Goal: Transaction & Acquisition: Obtain resource

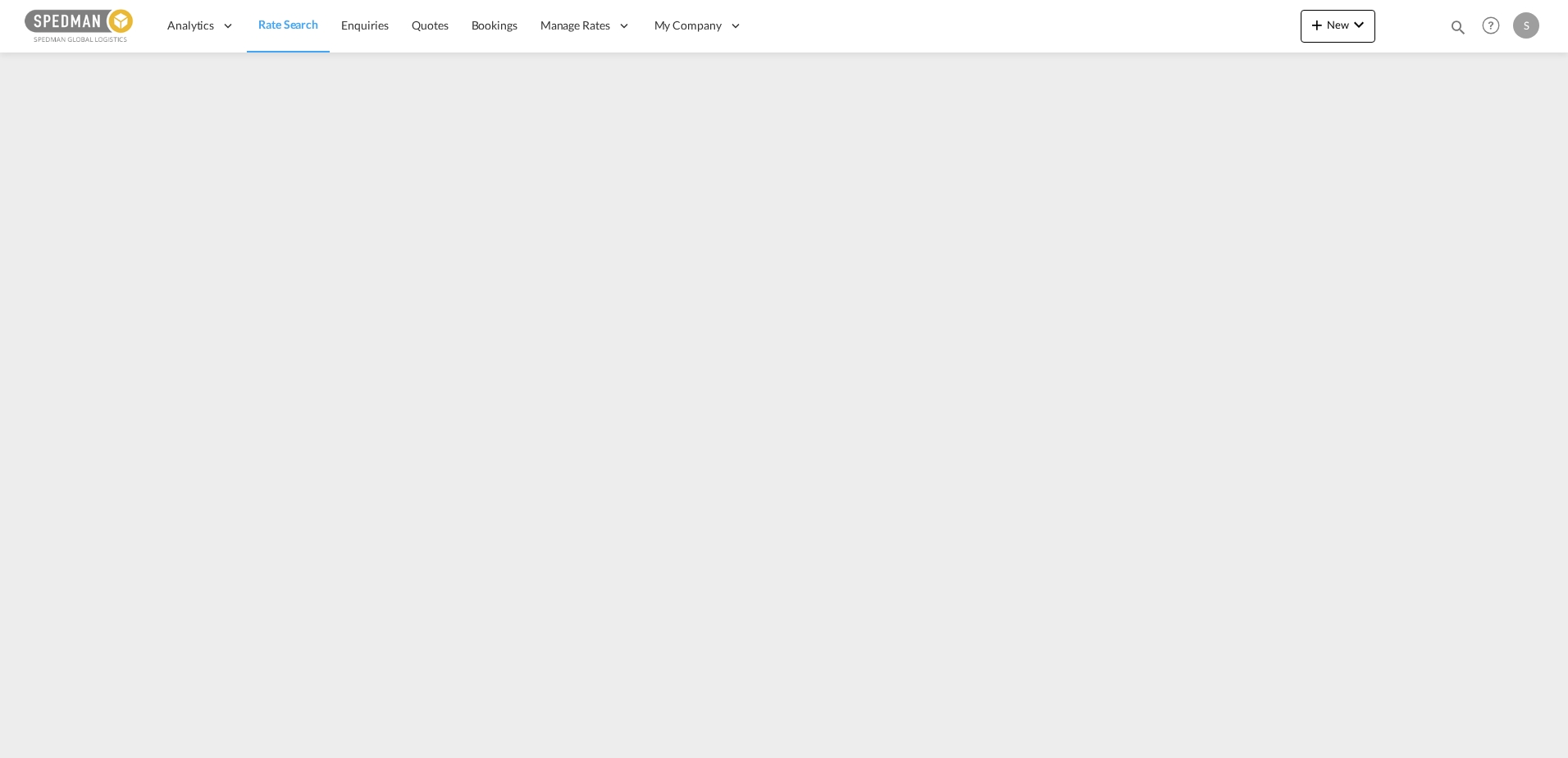
click at [271, 18] on span "Rate Search" at bounding box center [289, 24] width 60 height 14
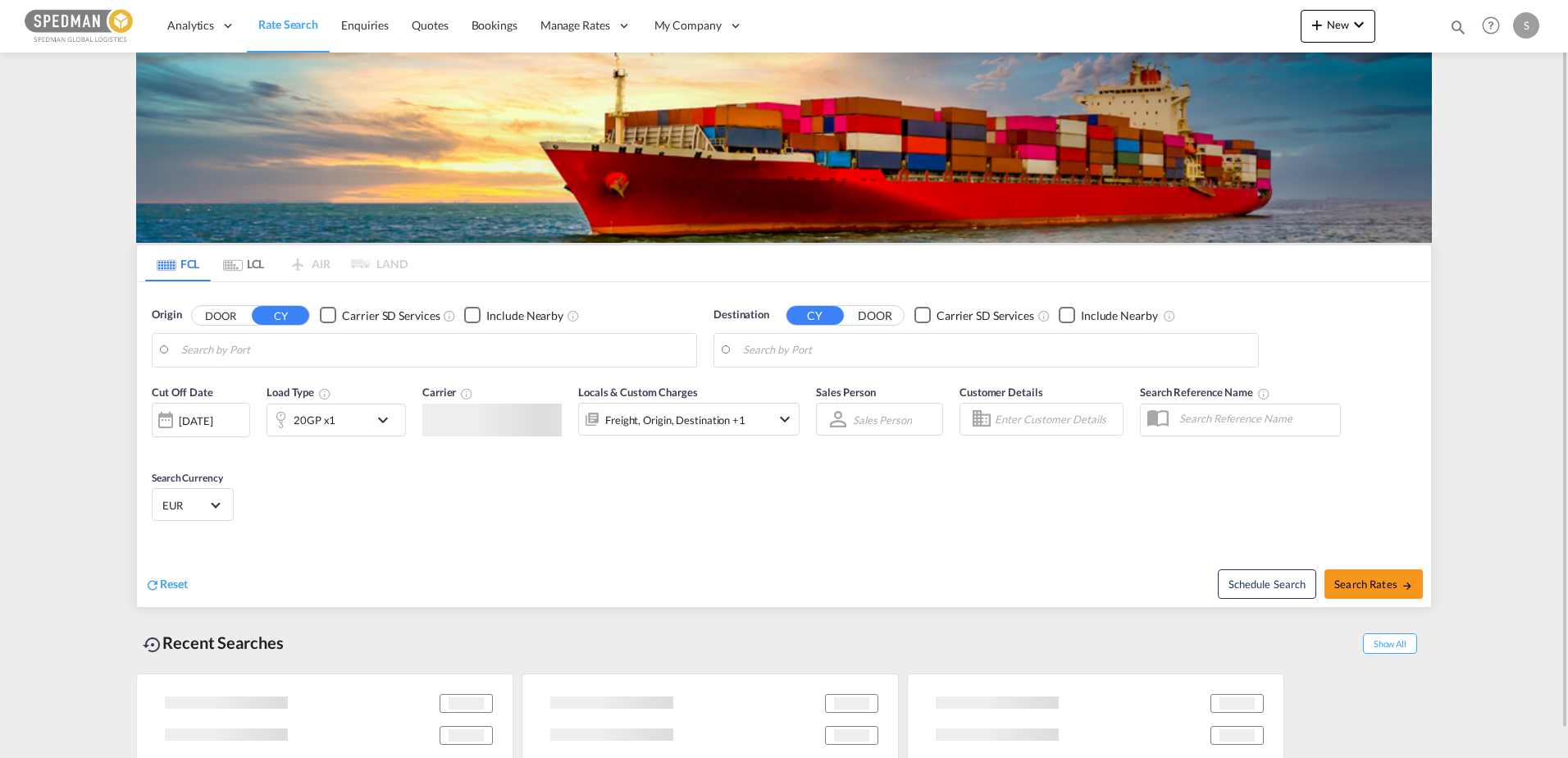
click at [304, 344] on input "Search by Port" at bounding box center [435, 350] width 507 height 24
type input "[PERSON_NAME], NOMSS"
type input "[GEOGRAPHIC_DATA], [GEOGRAPHIC_DATA], [GEOGRAPHIC_DATA]"
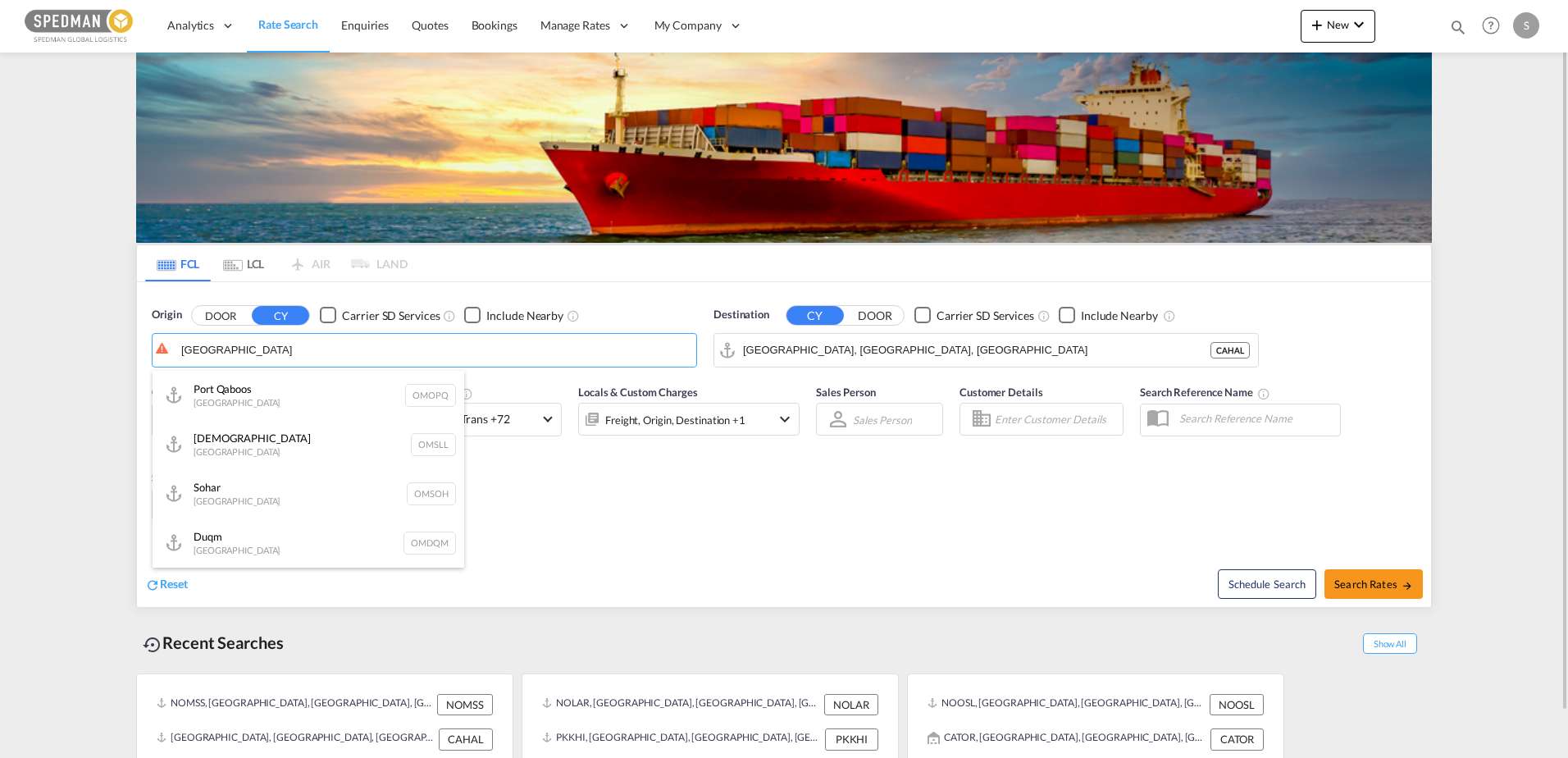
type input "[GEOGRAPHIC_DATA]"
click at [445, 348] on body "Analytics Dashboard Rate Search Enquiries Quotes Bookings" at bounding box center [784, 379] width 1568 height 758
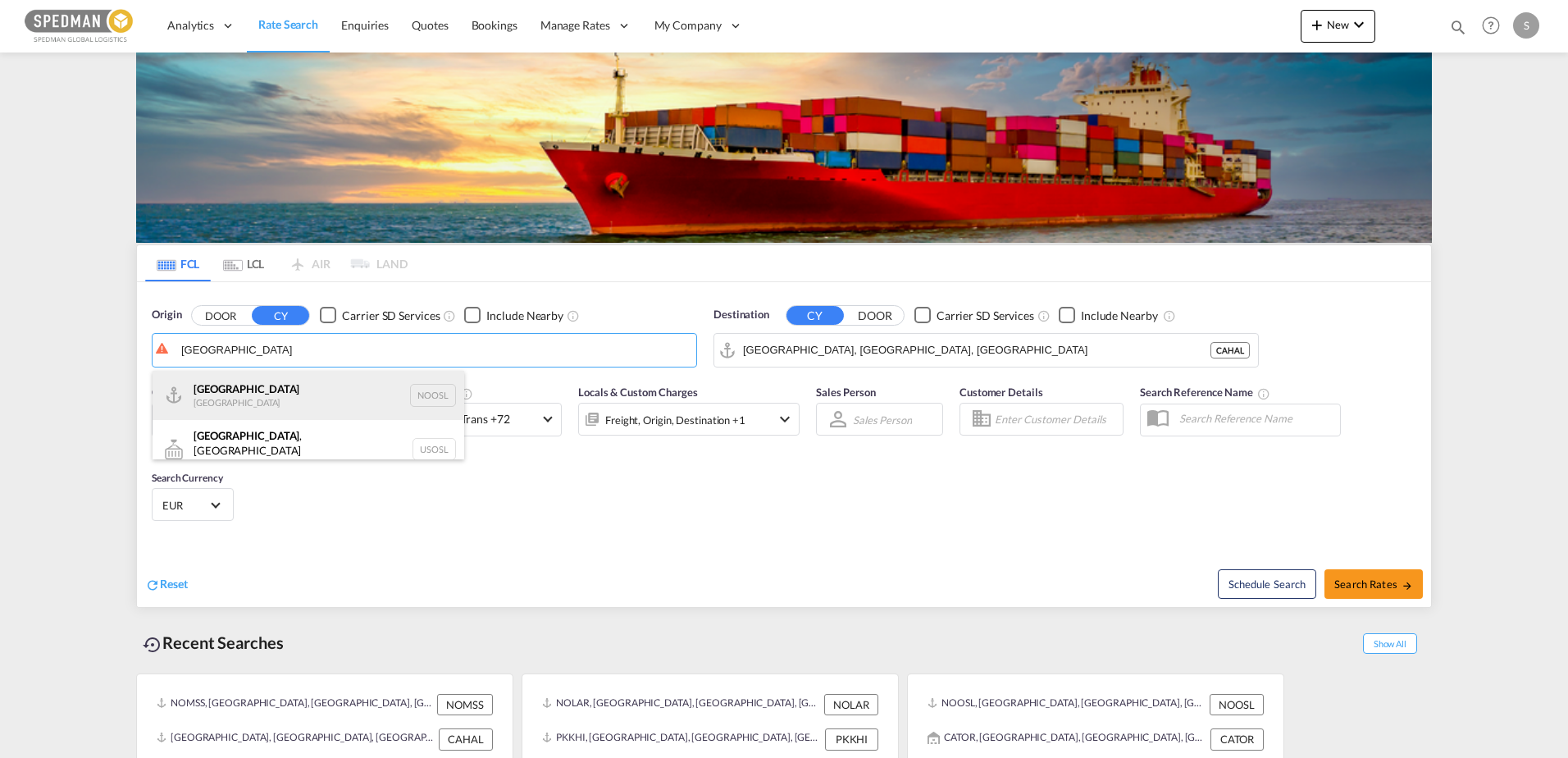
click at [301, 381] on div "[GEOGRAPHIC_DATA] [GEOGRAPHIC_DATA] NOOSL" at bounding box center [308, 396] width 312 height 50
type input "[GEOGRAPHIC_DATA], NOOSL"
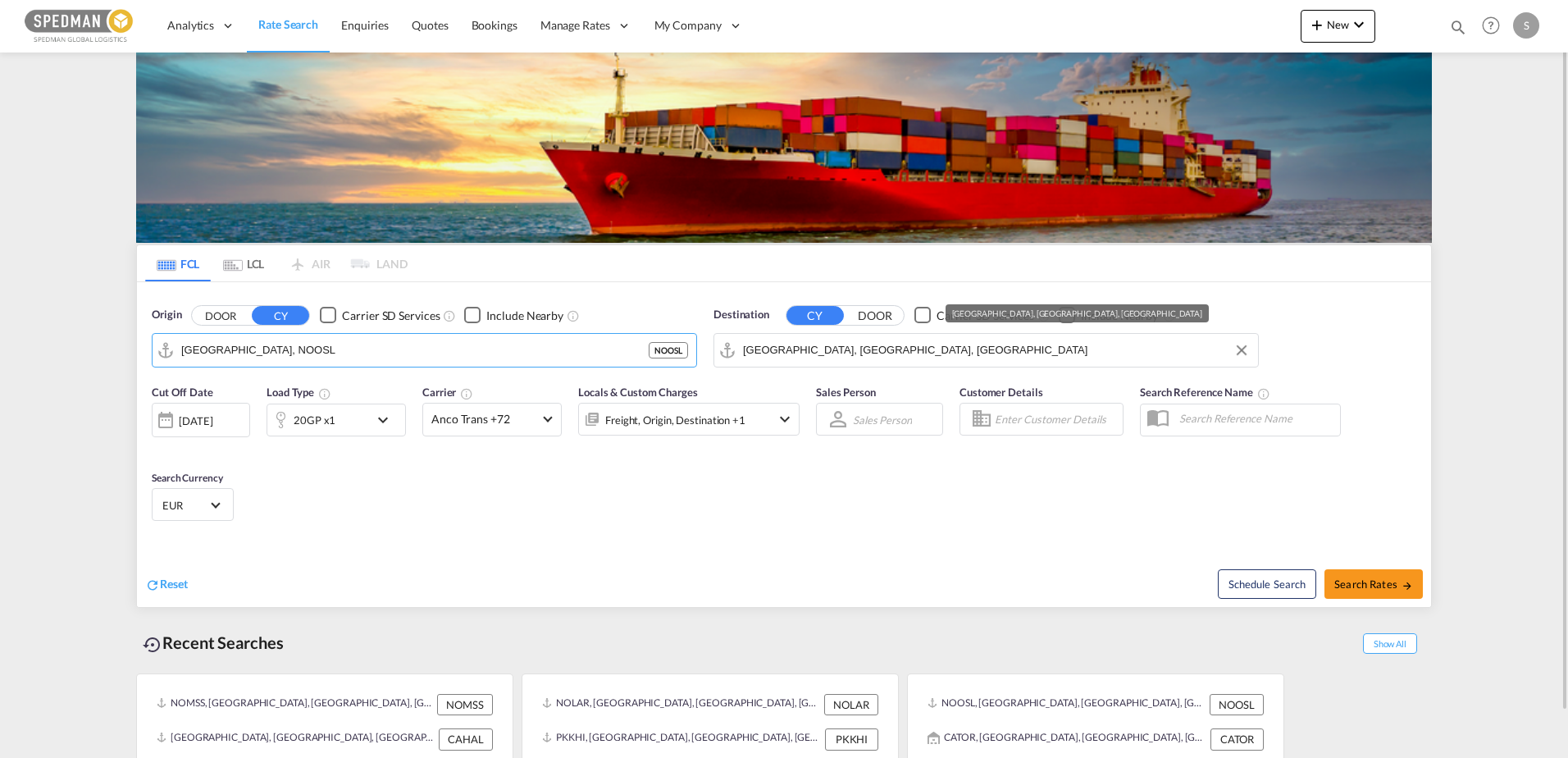
click at [779, 345] on input "[GEOGRAPHIC_DATA], [GEOGRAPHIC_DATA], [GEOGRAPHIC_DATA]" at bounding box center [997, 350] width 507 height 24
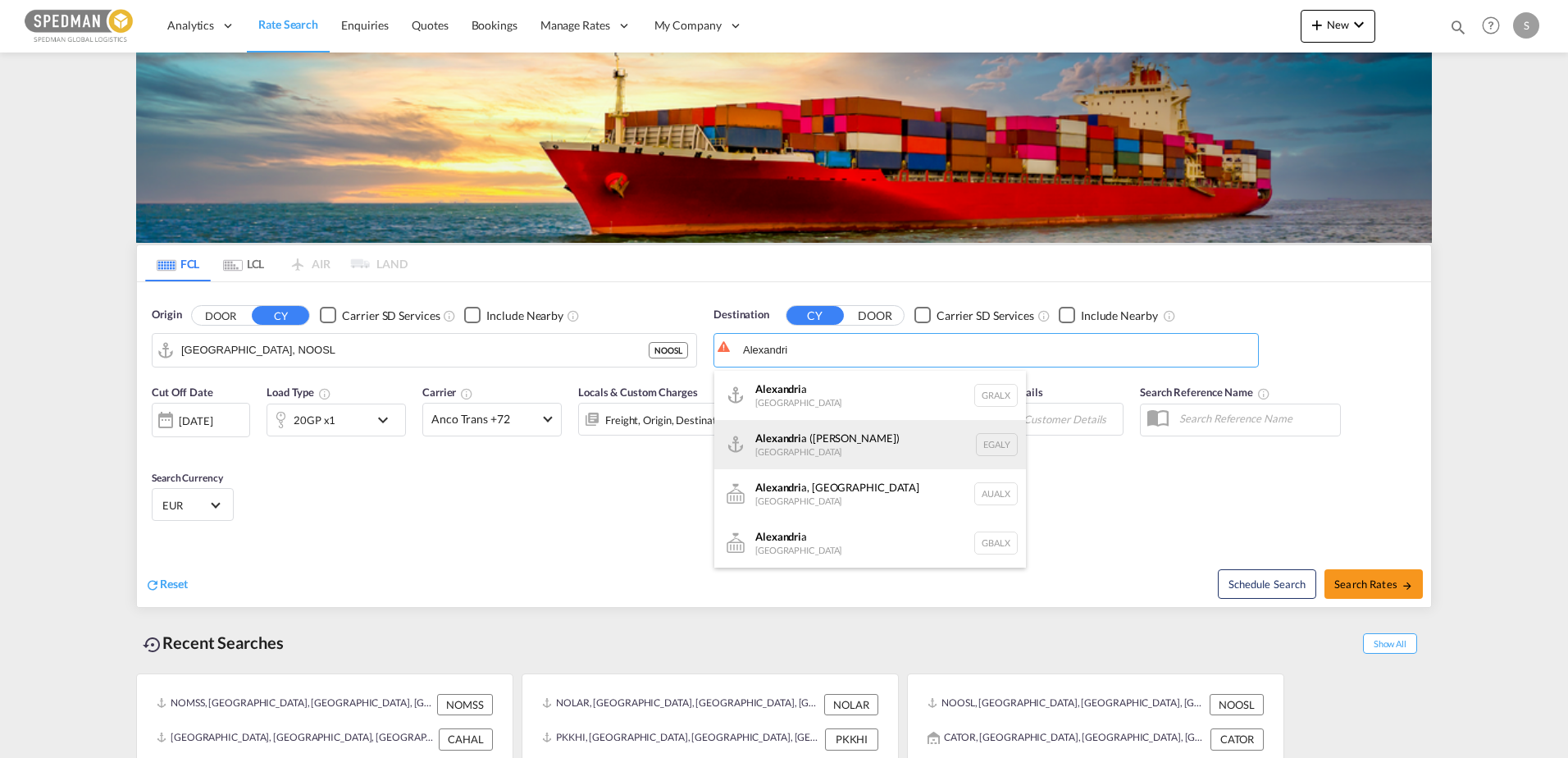
click at [829, 441] on div "Alexandri a (El Iskandariya) [GEOGRAPHIC_DATA] EGALY" at bounding box center [869, 444] width 312 height 50
type input "Alexandria ([GEOGRAPHIC_DATA]), EGALY"
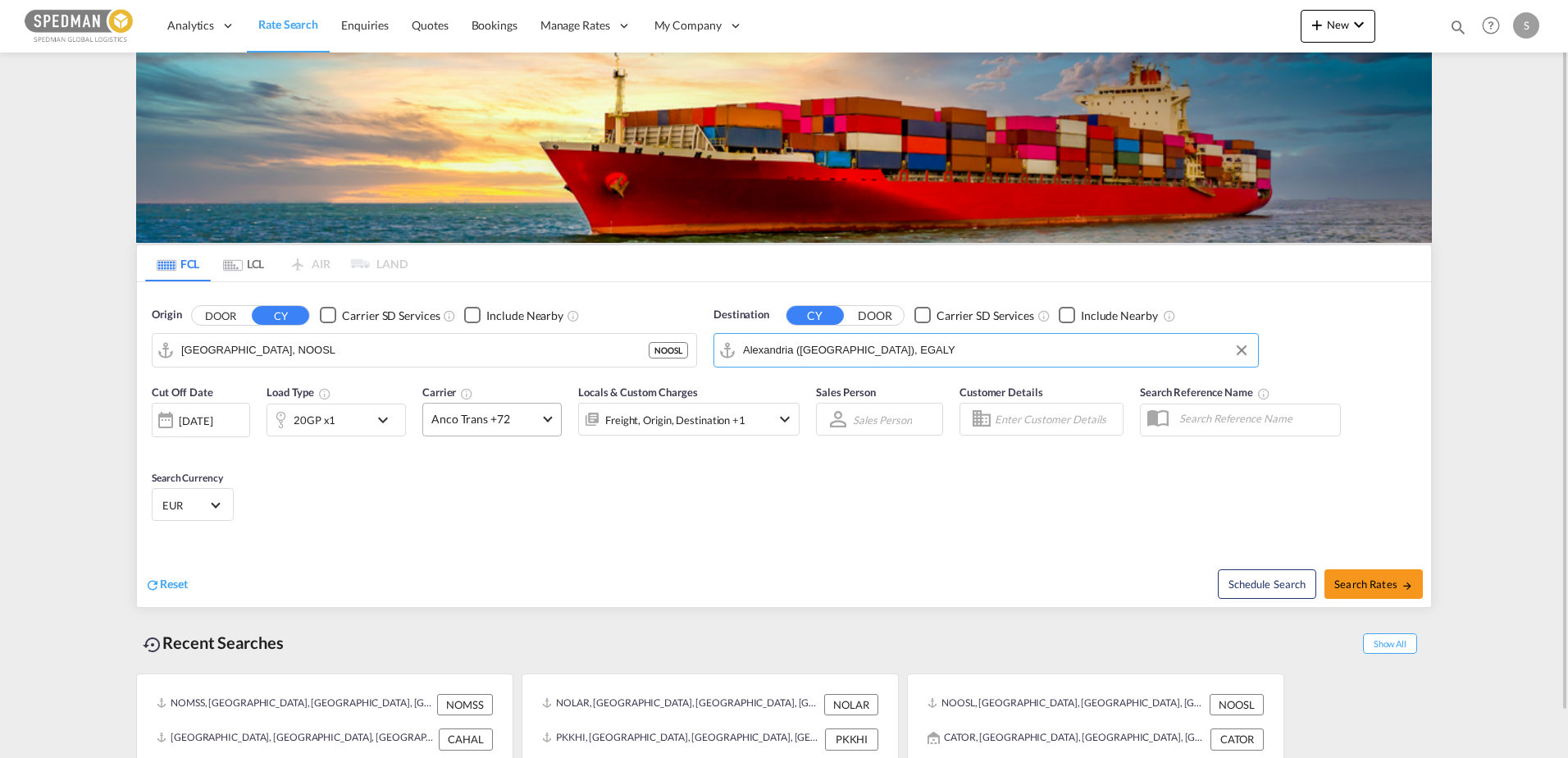
click at [467, 422] on span "Anco Trans +72" at bounding box center [485, 419] width 107 height 17
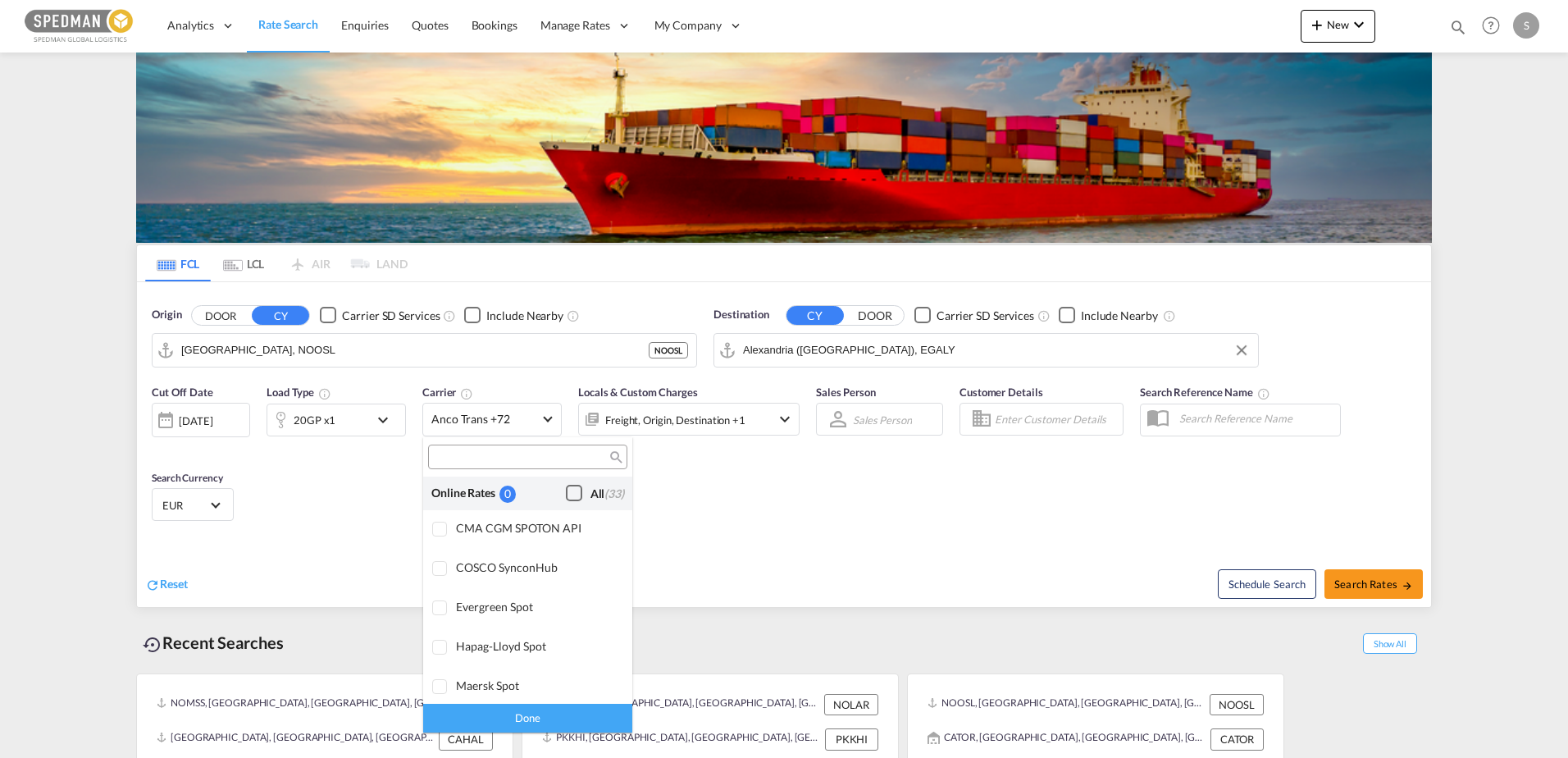
click at [565, 487] on div "Checkbox No Ink" at bounding box center [573, 493] width 17 height 17
click at [1385, 590] on md-backdrop at bounding box center [784, 379] width 1568 height 758
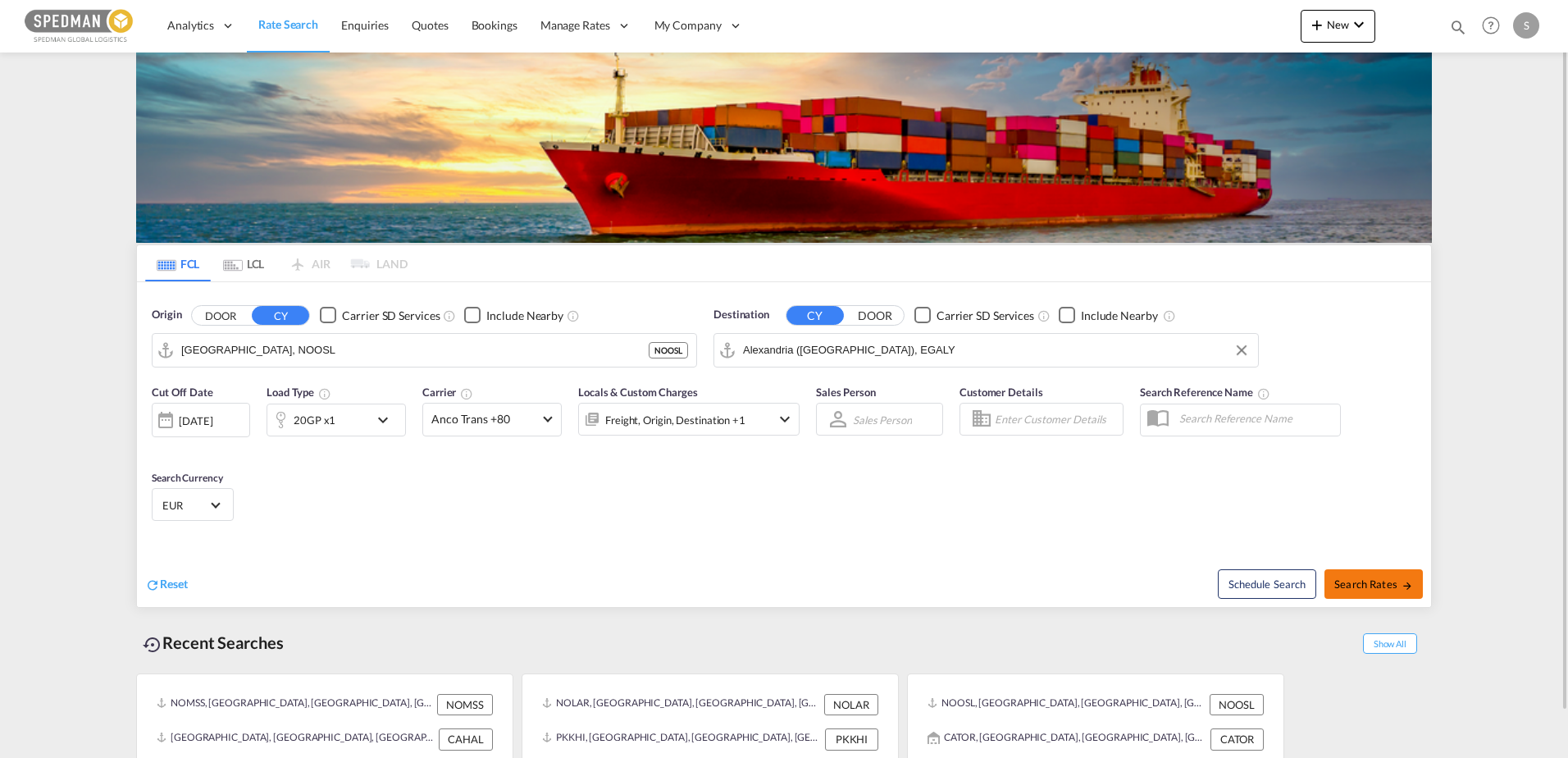
click at [1349, 577] on span "Search Rates" at bounding box center [1374, 584] width 79 height 14
type input "NOOSL to EGALY / [DATE]"
